Goal: Find specific page/section: Find specific page/section

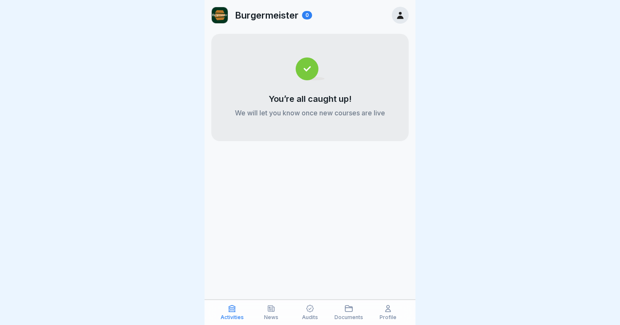
click at [305, 314] on p "Audits" at bounding box center [310, 317] width 16 height 6
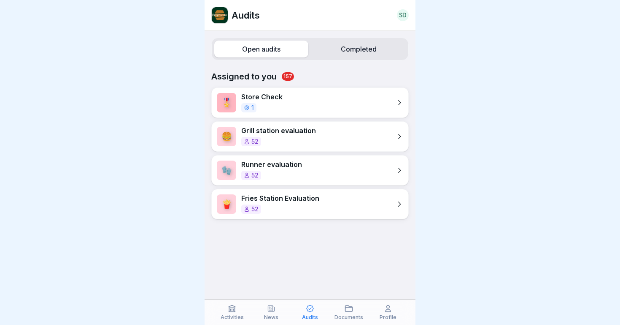
click at [345, 51] on label "Completed" at bounding box center [359, 49] width 94 height 17
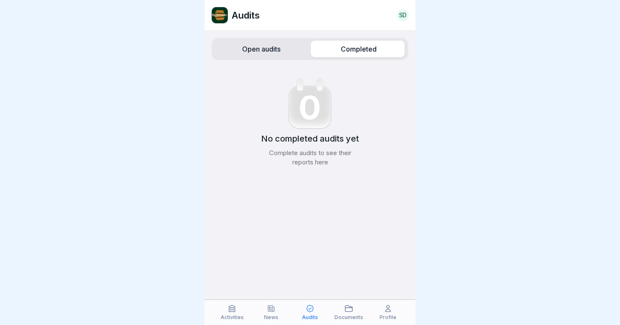
click at [272, 53] on label "Open audits" at bounding box center [261, 49] width 94 height 17
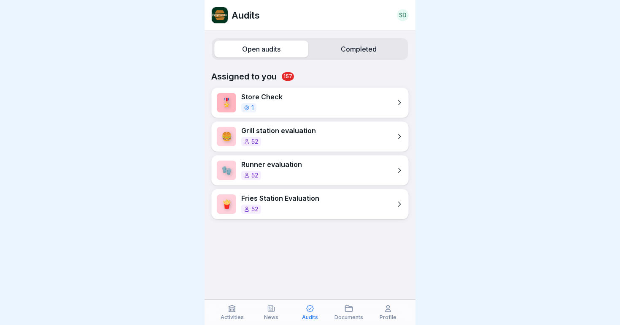
click at [292, 101] on div "🎖️ Store Check 1" at bounding box center [310, 102] width 198 height 30
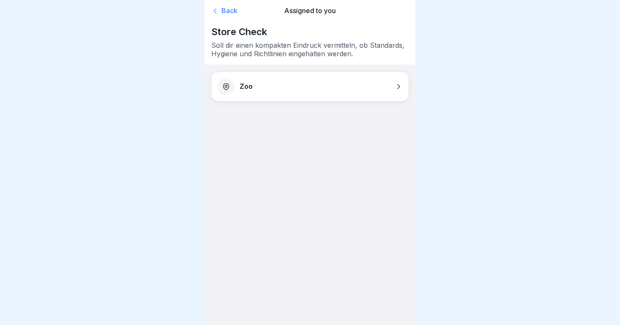
click at [226, 10] on div "Back" at bounding box center [242, 11] width 63 height 8
